Goal: Navigation & Orientation: Find specific page/section

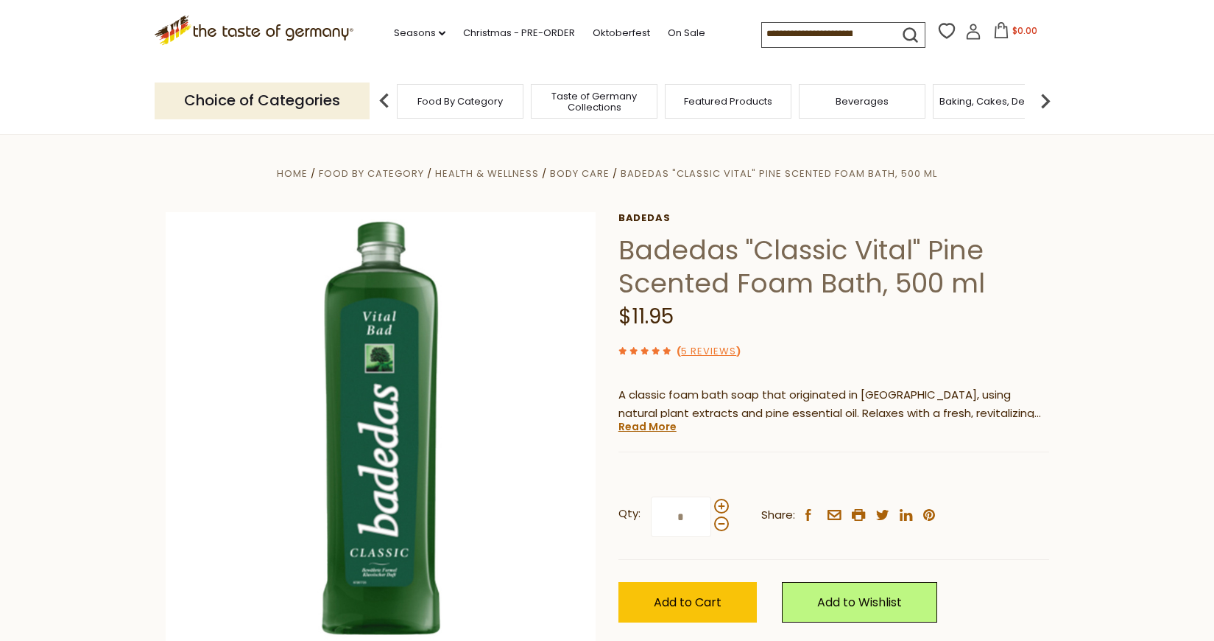
click at [858, 32] on input at bounding box center [824, 33] width 124 height 21
type input "*********"
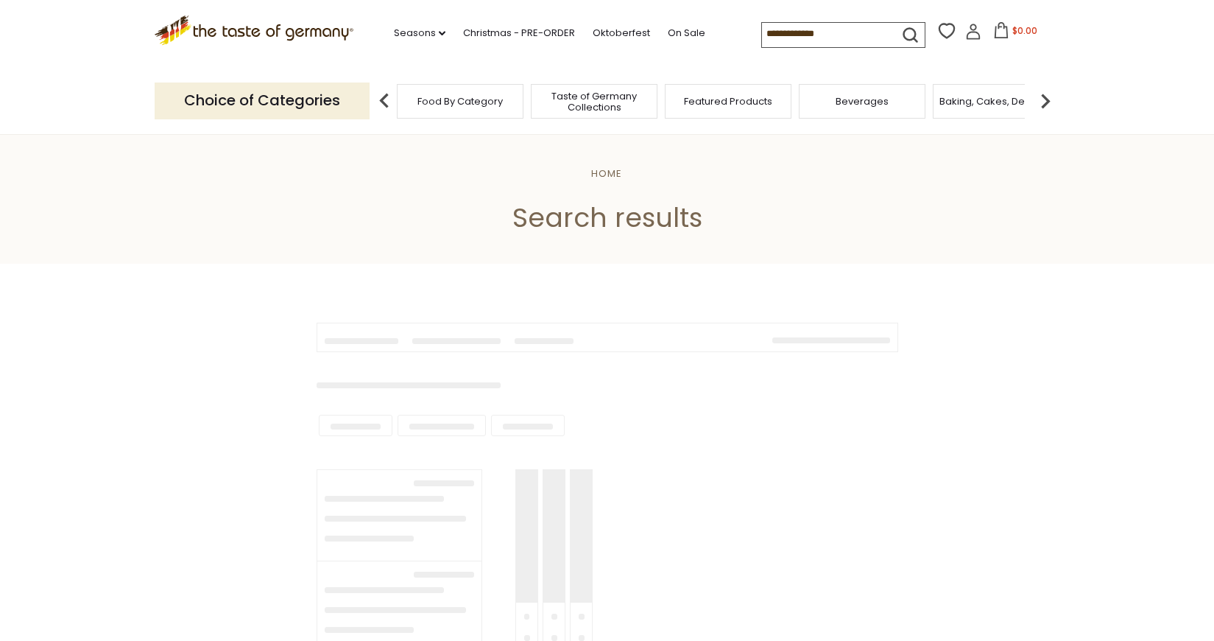
type input "*********"
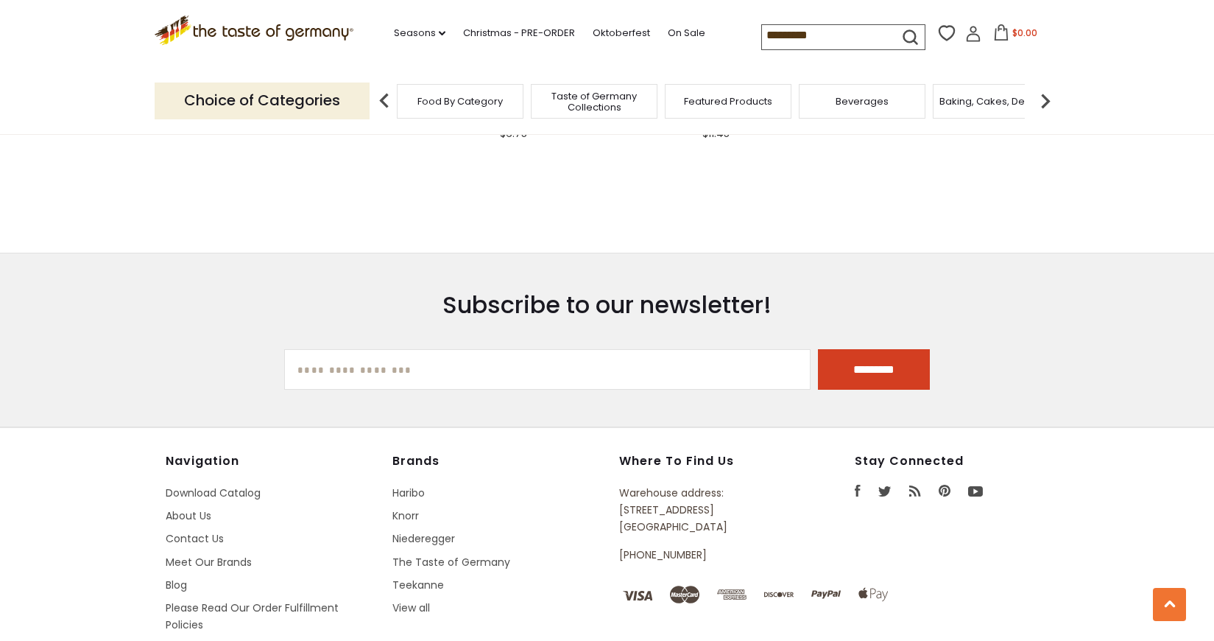
scroll to position [1087, 0]
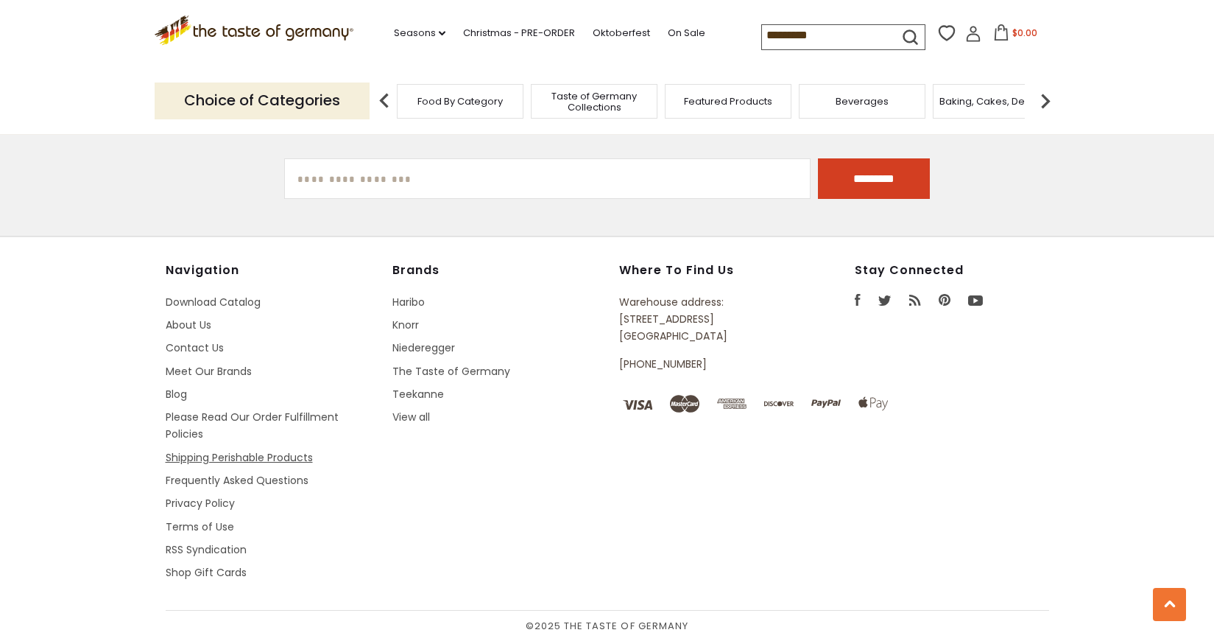
click at [203, 457] on link "Shipping Perishable Products" at bounding box center [239, 457] width 147 height 15
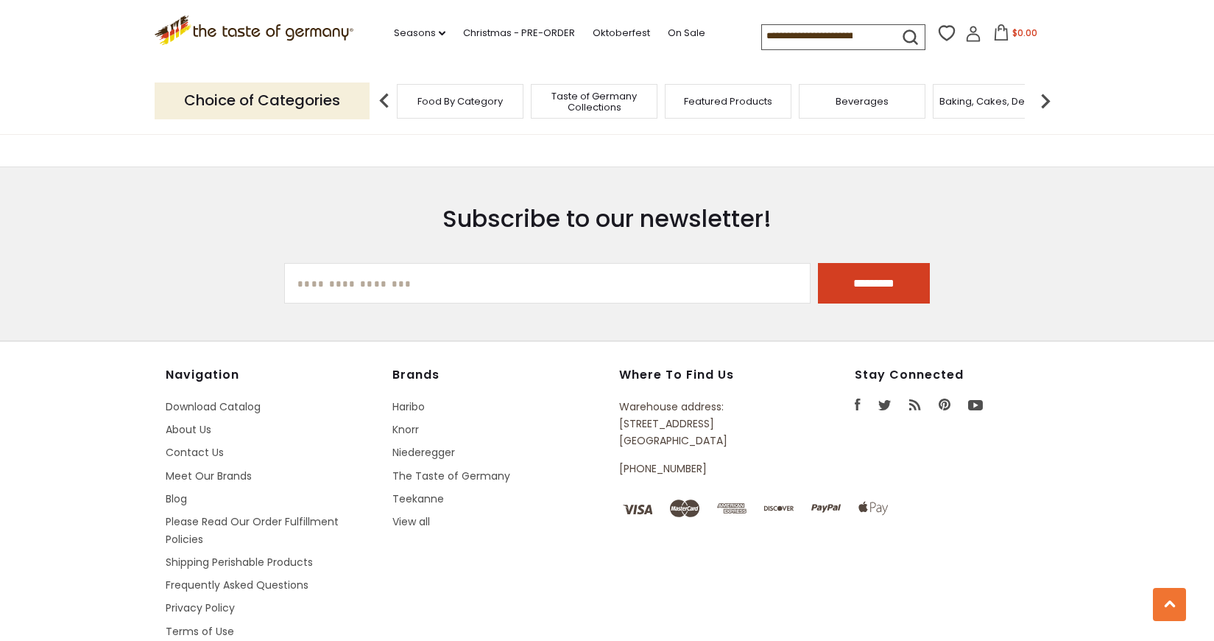
scroll to position [1717, 0]
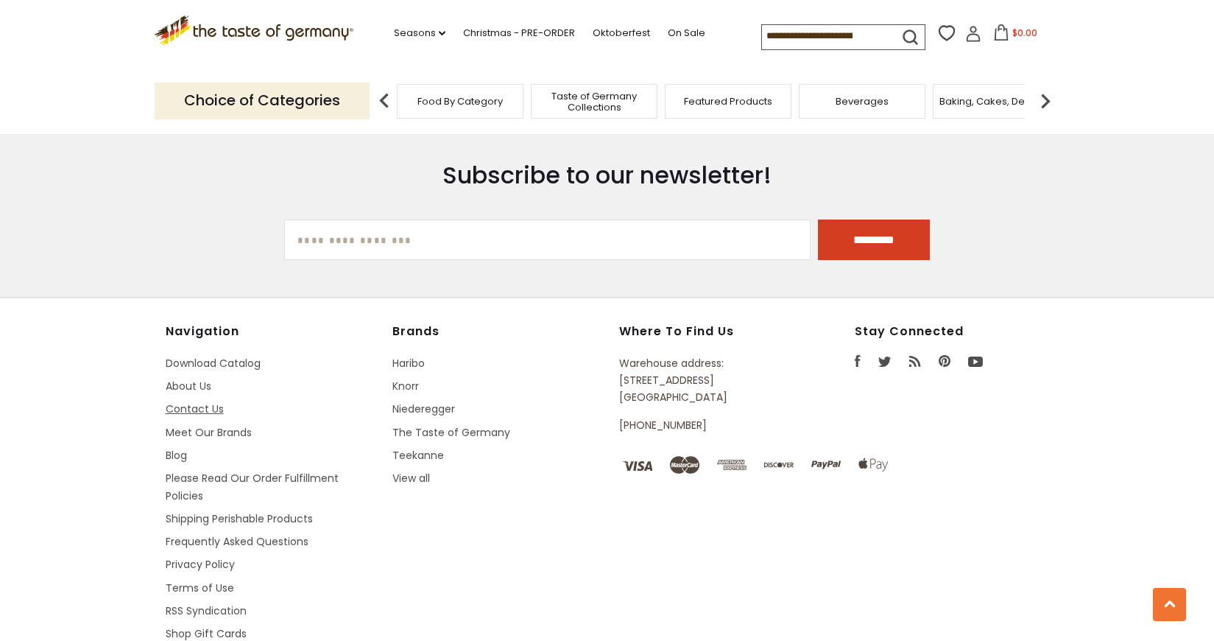
click at [206, 416] on link "Contact Us" at bounding box center [195, 408] width 58 height 15
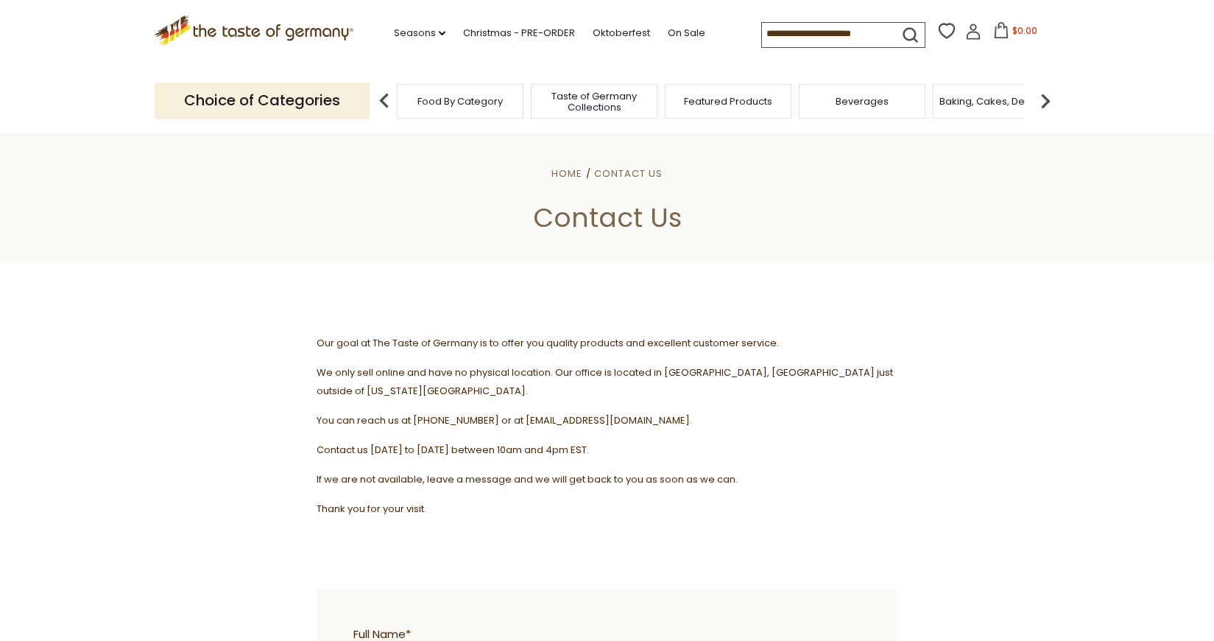
click at [275, 35] on icon ".st0{fill:#EDD300;} .st1{fill:#D33E21;}" at bounding box center [255, 30] width 200 height 30
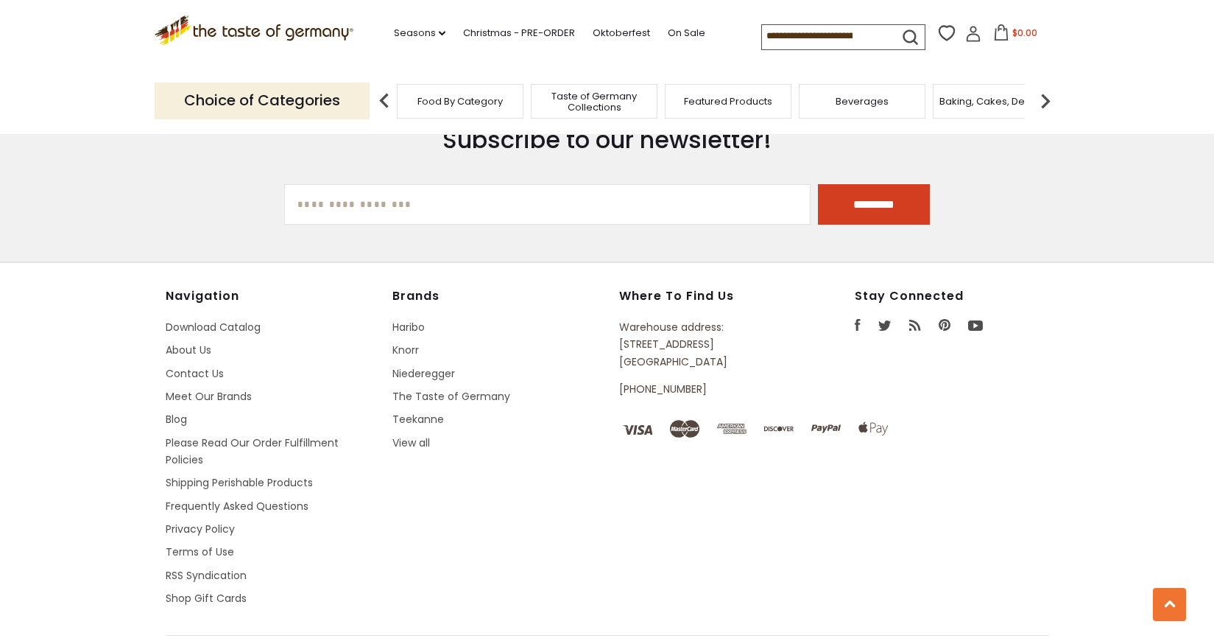
scroll to position [2631, 0]
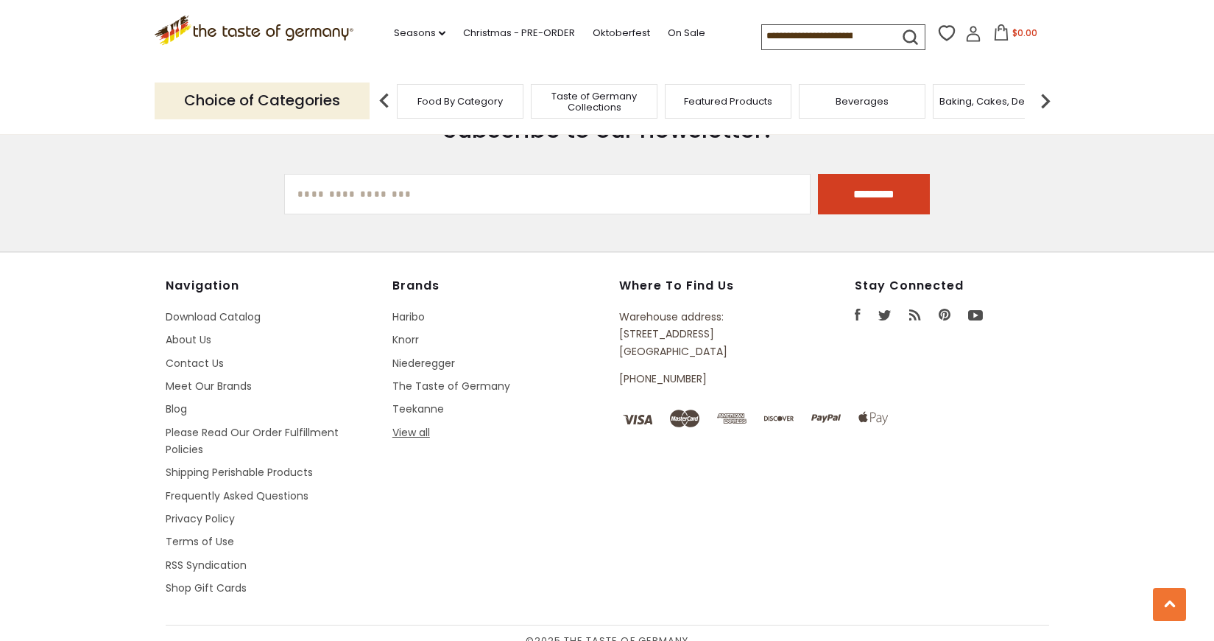
click at [420, 425] on link "View all" at bounding box center [411, 432] width 38 height 15
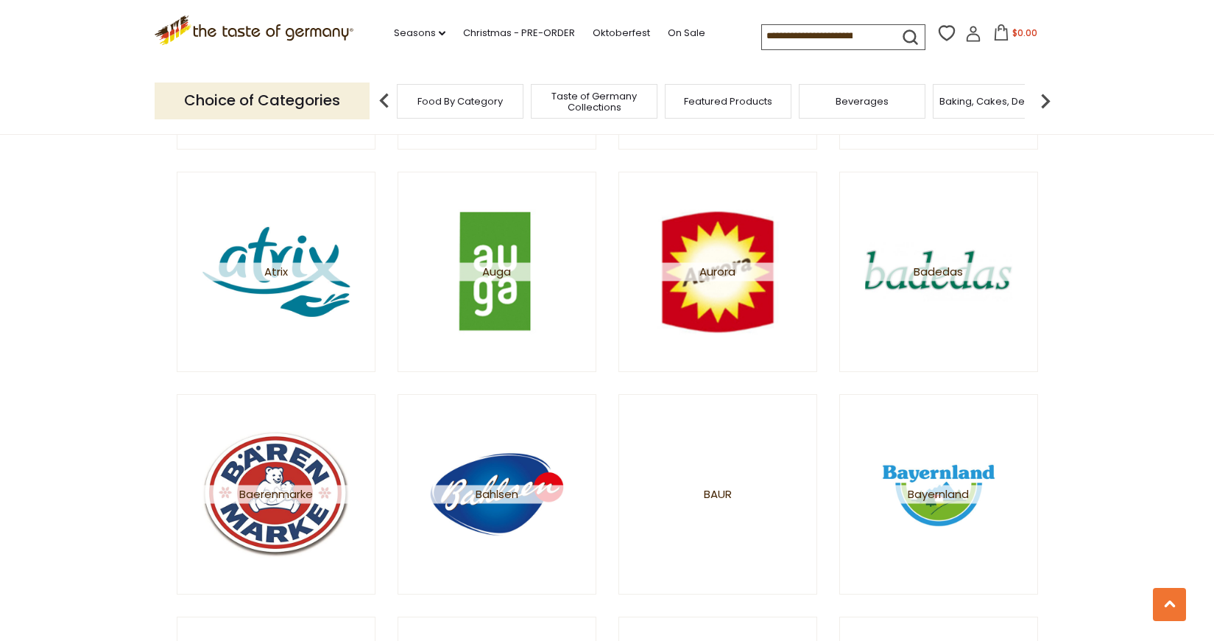
scroll to position [869, 0]
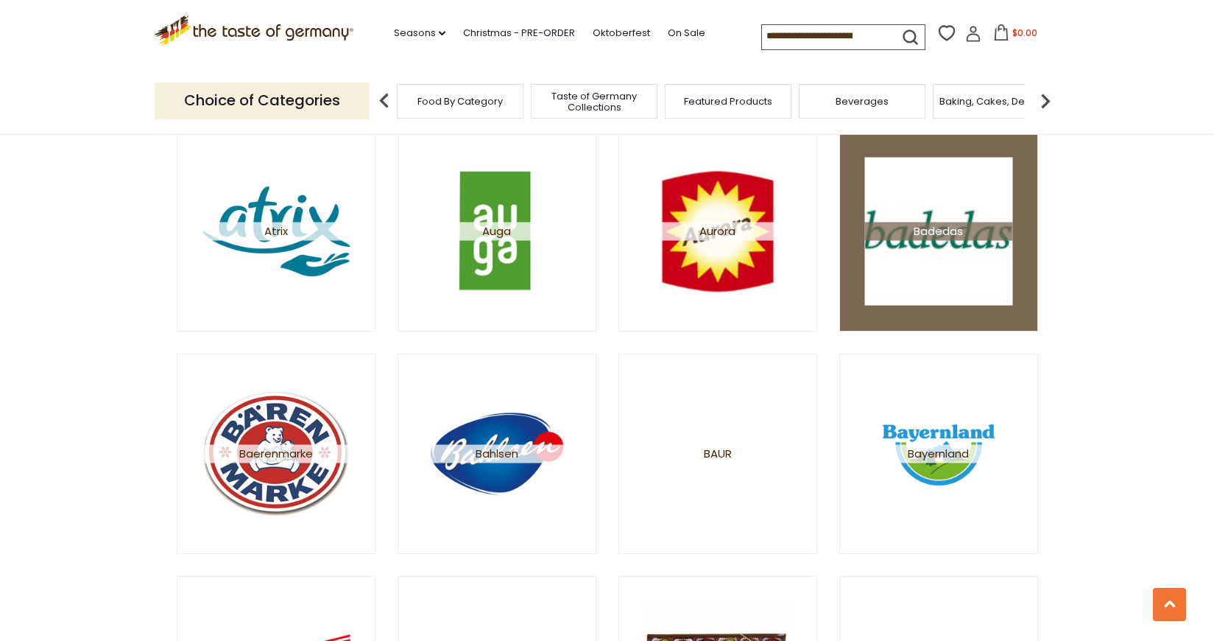
click at [920, 222] on span "Badedas" at bounding box center [938, 231] width 148 height 18
